Goal: Task Accomplishment & Management: Manage account settings

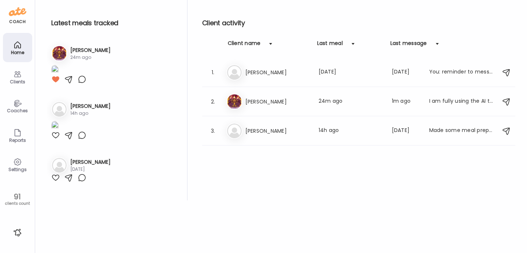
click at [19, 165] on icon at bounding box center [17, 162] width 9 height 9
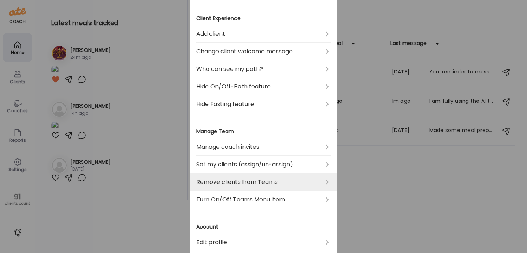
scroll to position [122, 0]
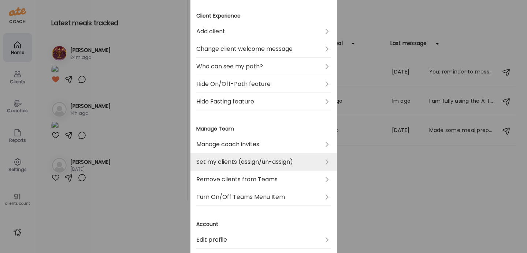
click at [261, 166] on link "Set my clients (assign/un-assign)" at bounding box center [263, 162] width 135 height 18
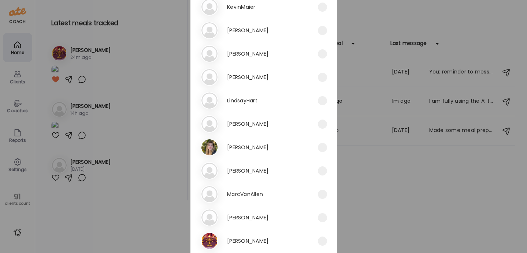
scroll to position [1297, 0]
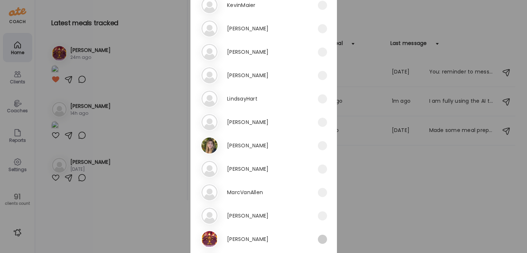
click at [324, 240] on span at bounding box center [322, 239] width 9 height 9
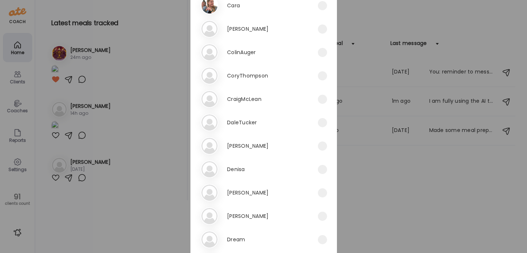
scroll to position [0, 0]
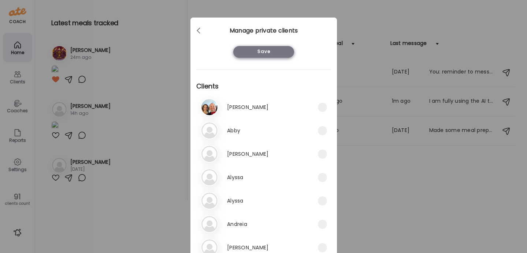
click at [275, 50] on div "Save" at bounding box center [263, 52] width 61 height 12
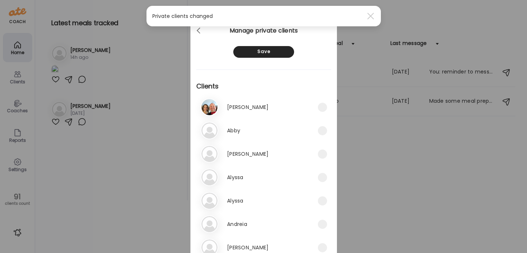
click at [23, 83] on div "Ate Coach Dashboard Wahoo! It’s official Take a moment to set up your Coach Pro…" at bounding box center [263, 126] width 527 height 253
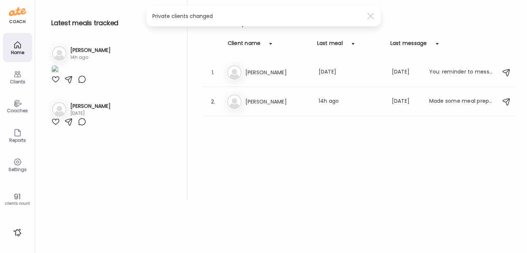
click at [18, 108] on div "Coaches" at bounding box center [17, 110] width 26 height 5
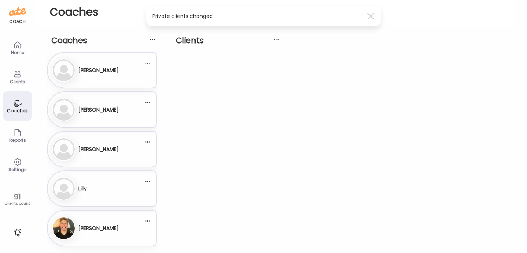
click at [123, 70] on div "Al [PERSON_NAME]" at bounding box center [97, 70] width 91 height 23
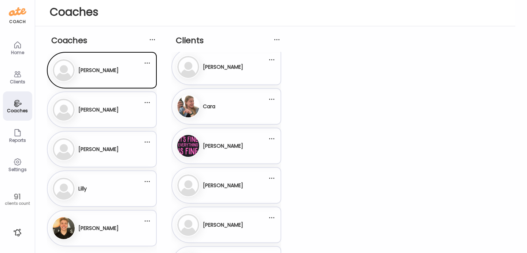
scroll to position [246, 0]
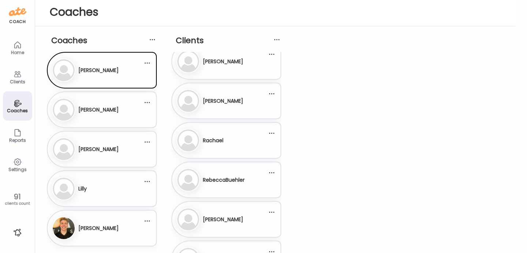
scroll to position [799, 0]
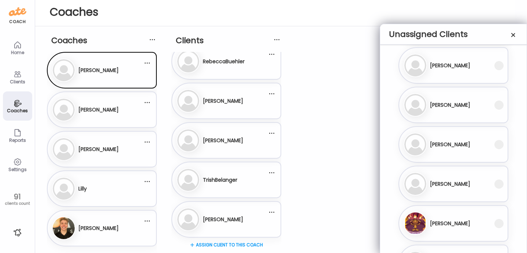
scroll to position [436, 0]
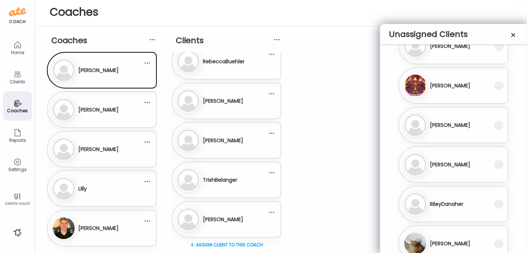
click at [477, 90] on div "Ma [PERSON_NAME]" at bounding box center [448, 85] width 91 height 23
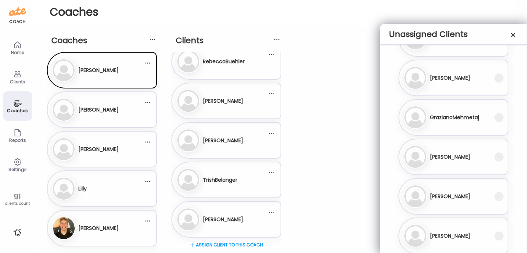
scroll to position [0, 0]
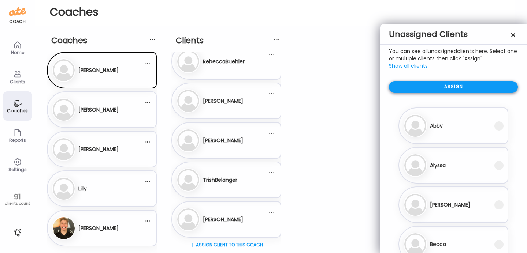
click at [471, 91] on div "Assign" at bounding box center [453, 87] width 129 height 12
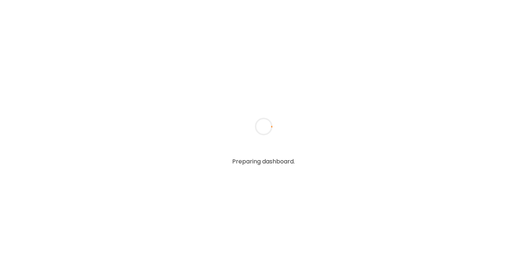
type input "**********"
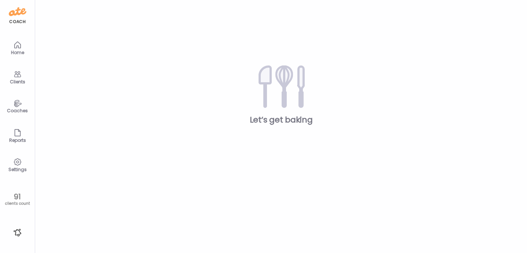
click at [25, 49] on div "Home" at bounding box center [17, 47] width 29 height 29
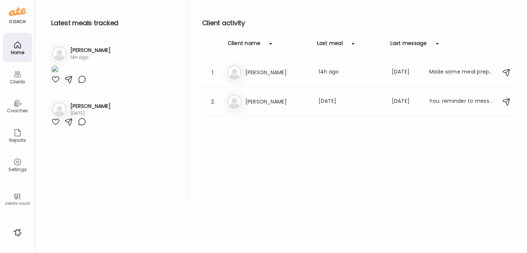
click at [22, 77] on div "Clients" at bounding box center [17, 76] width 29 height 29
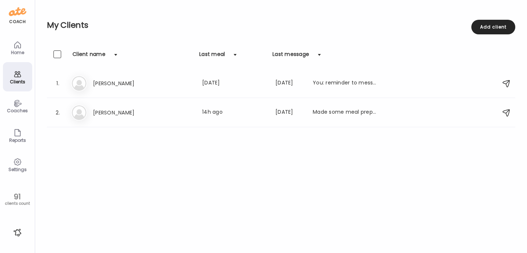
click at [16, 108] on div "Coaches" at bounding box center [17, 110] width 26 height 5
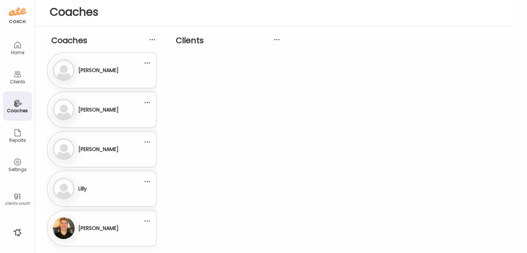
click at [110, 77] on div "[PERSON_NAME]" at bounding box center [98, 70] width 40 height 18
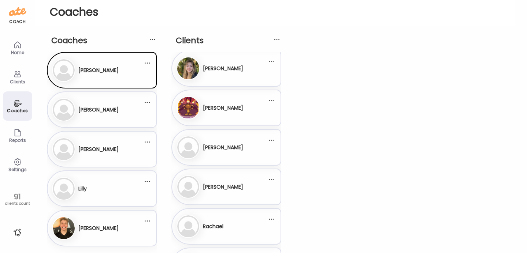
scroll to position [598, 0]
